Goal: Obtain resource: Download file/media

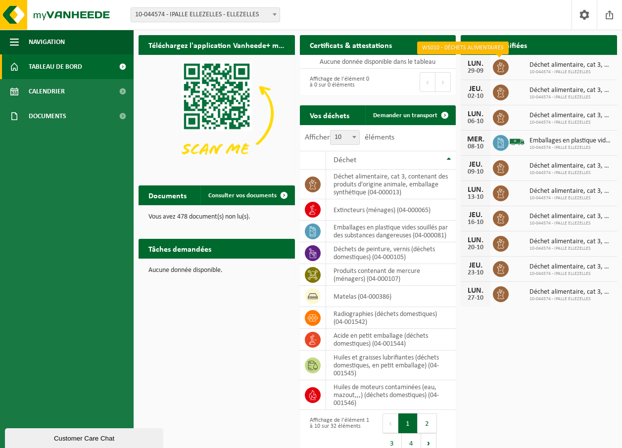
click at [501, 67] on icon at bounding box center [501, 67] width 10 height 10
click at [606, 64] on span "Déchet alimentaire, cat 3, contenant des produits d'origine animale, emballage …" at bounding box center [570, 65] width 83 height 8
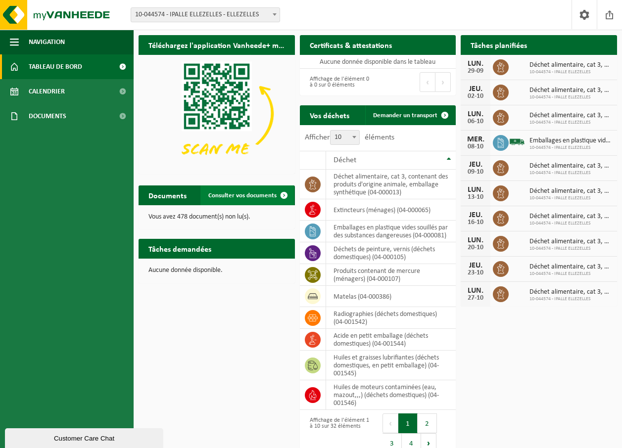
click at [230, 193] on span "Consulter vos documents" at bounding box center [242, 195] width 68 height 6
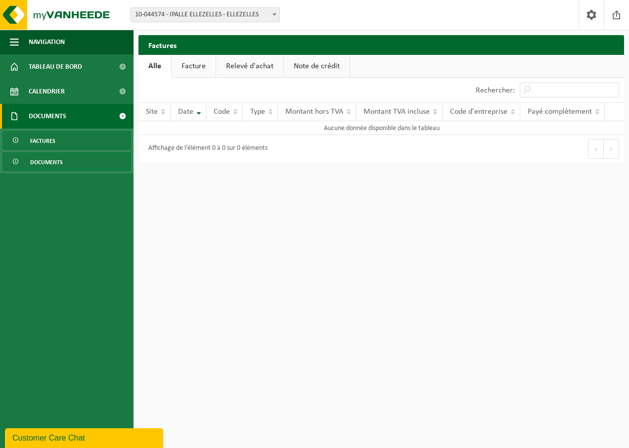
click at [51, 155] on span "Documents" at bounding box center [46, 162] width 33 height 19
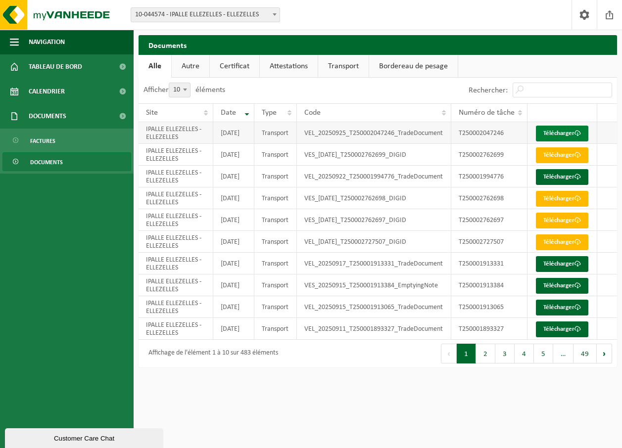
click at [553, 138] on link "Télécharger" at bounding box center [562, 134] width 52 height 16
